Goal: Find specific page/section

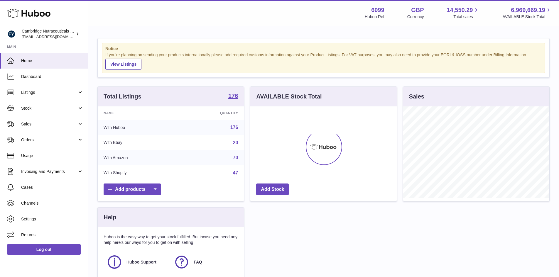
scroll to position [92, 146]
click at [35, 121] on span "Sales" at bounding box center [49, 124] width 56 height 6
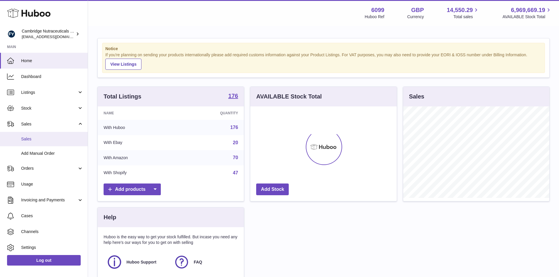
click at [33, 139] on span "Sales" at bounding box center [52, 139] width 62 height 6
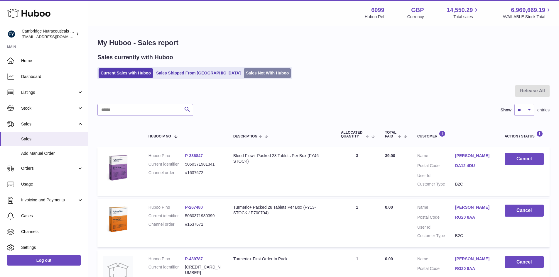
click at [244, 74] on link "Sales Not With Huboo" at bounding box center [267, 73] width 47 height 10
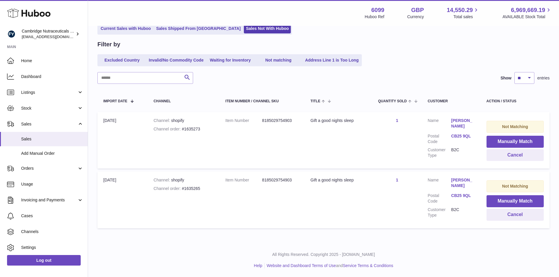
scroll to position [45, 0]
